Goal: Task Accomplishment & Management: Manage account settings

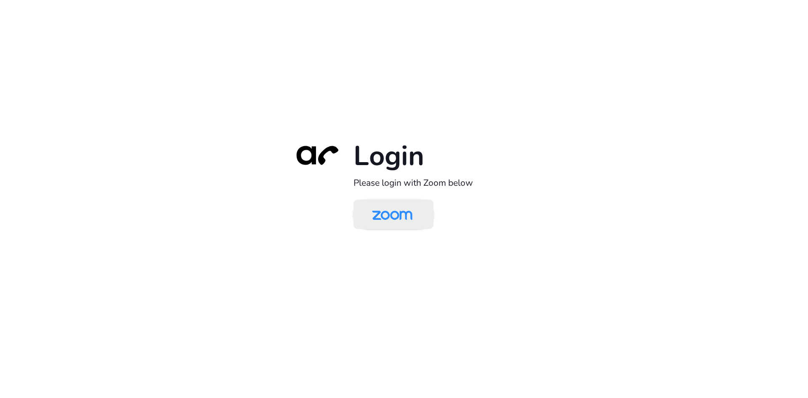
click at [392, 217] on img at bounding box center [392, 214] width 58 height 27
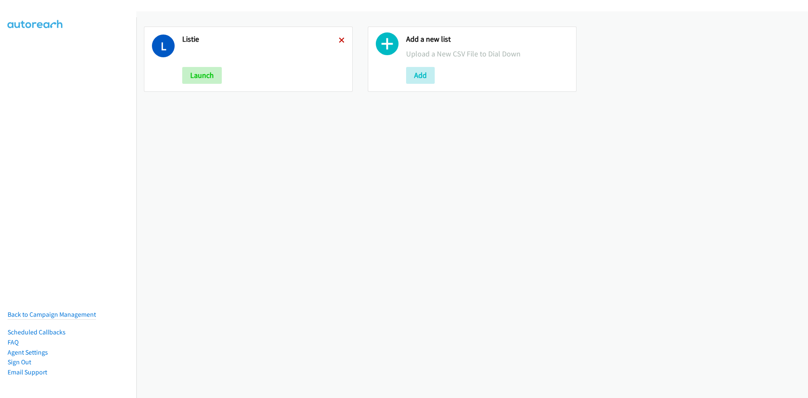
click at [339, 38] on icon at bounding box center [342, 41] width 6 height 6
